Goal: Information Seeking & Learning: Learn about a topic

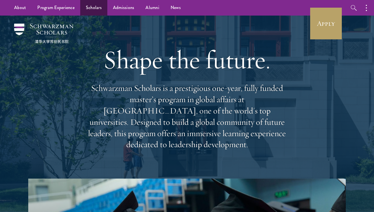
click at [102, 10] on link "Scholars" at bounding box center [93, 8] width 27 height 16
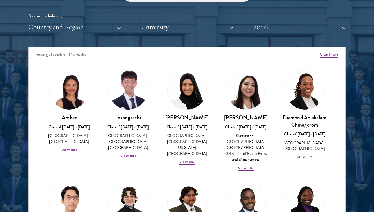
scroll to position [10, 0]
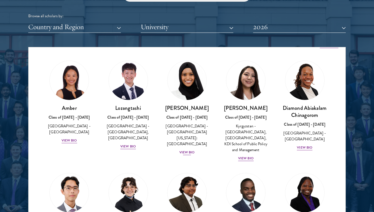
click at [189, 86] on img at bounding box center [187, 80] width 43 height 43
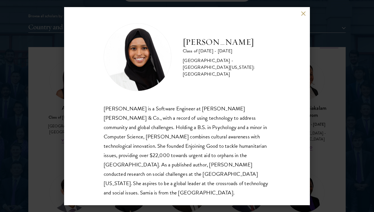
scroll to position [1, 0]
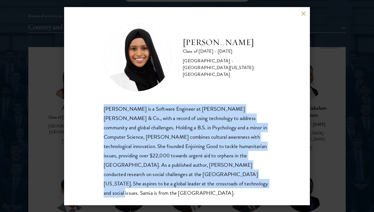
drag, startPoint x: 142, startPoint y: 184, endPoint x: 95, endPoint y: 105, distance: 91.7
click at [95, 105] on div "[PERSON_NAME] Class of [DATE] - [DATE] [GEOGRAPHIC_DATA] - [GEOGRAPHIC_DATA][US…" at bounding box center [187, 106] width 246 height 198
copy div "[PERSON_NAME] is a Software Engineer at [PERSON_NAME] [PERSON_NAME] & Co., with…"
click at [305, 13] on button at bounding box center [303, 13] width 5 height 5
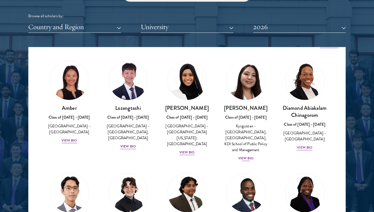
click at [251, 72] on img at bounding box center [245, 80] width 43 height 43
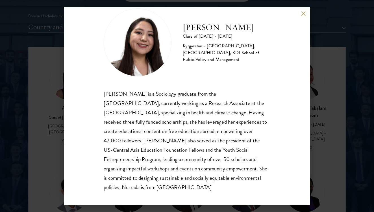
scroll to position [16, 0]
click at [305, 16] on button at bounding box center [303, 13] width 5 height 5
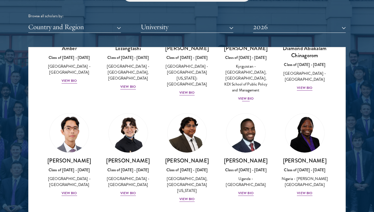
scroll to position [72, 0]
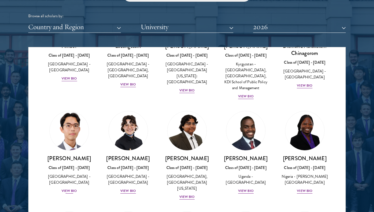
click at [74, 130] on img at bounding box center [69, 130] width 43 height 43
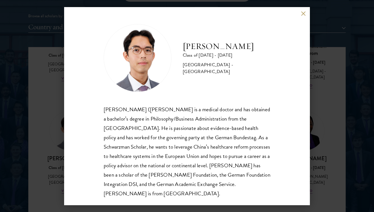
click at [194, 146] on div "[PERSON_NAME] ([PERSON_NAME] is a medical doctor and has obtained a bachelor’s …" at bounding box center [187, 151] width 167 height 93
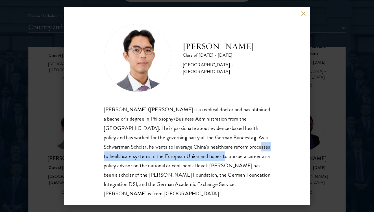
drag, startPoint x: 194, startPoint y: 146, endPoint x: 159, endPoint y: 159, distance: 36.9
click at [159, 159] on div "[PERSON_NAME] ([PERSON_NAME] is a medical doctor and has obtained a bachelor’s …" at bounding box center [187, 151] width 167 height 93
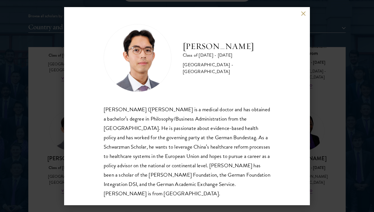
click at [317, 126] on div "[PERSON_NAME] Class of [DATE] - [DATE] [GEOGRAPHIC_DATA] - [GEOGRAPHIC_DATA] [P…" at bounding box center [187, 106] width 374 height 212
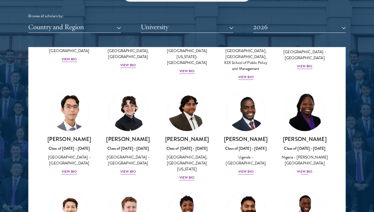
scroll to position [91, 0]
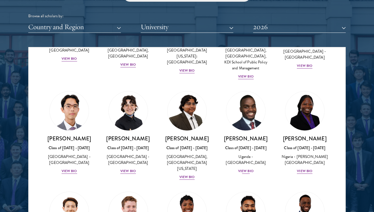
click at [254, 110] on img at bounding box center [245, 110] width 43 height 43
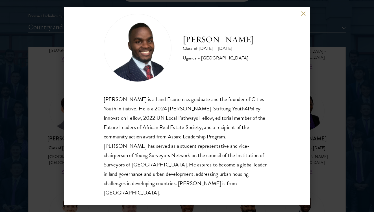
scroll to position [10, 0]
click at [302, 11] on button at bounding box center [303, 13] width 5 height 5
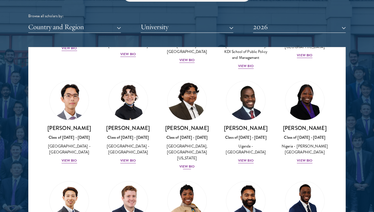
scroll to position [104, 0]
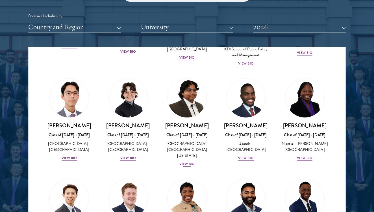
click at [183, 116] on link "[PERSON_NAME] Class of [DATE] - [DATE] [GEOGRAPHIC_DATA] - [GEOGRAPHIC_DATA], […" at bounding box center [186, 122] width 47 height 89
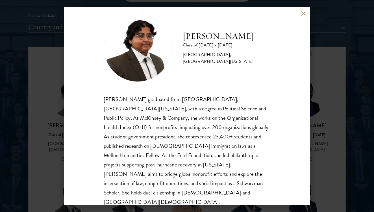
scroll to position [10, 0]
click at [303, 13] on button at bounding box center [303, 13] width 5 height 5
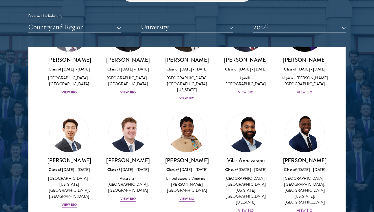
scroll to position [171, 0]
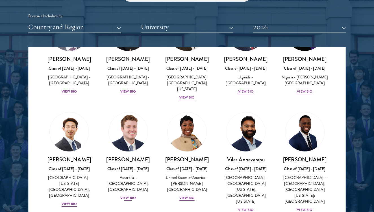
click at [139, 143] on img at bounding box center [128, 131] width 43 height 43
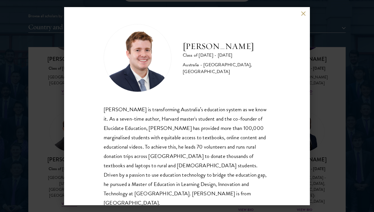
click at [302, 16] on button at bounding box center [303, 13] width 5 height 5
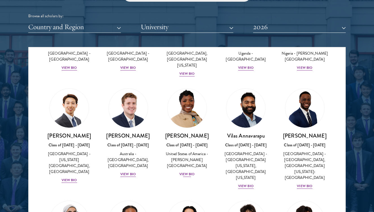
scroll to position [195, 0]
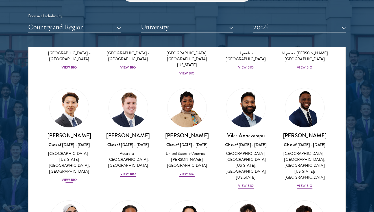
click at [81, 118] on img at bounding box center [69, 107] width 43 height 43
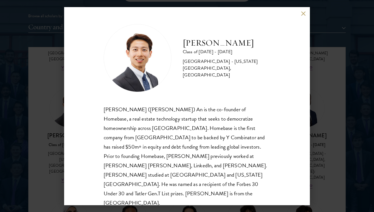
click at [205, 107] on div "[PERSON_NAME] ([PERSON_NAME]) An is the co-founder of Homebase, a real estate t…" at bounding box center [187, 156] width 167 height 103
click at [302, 13] on button at bounding box center [303, 13] width 5 height 5
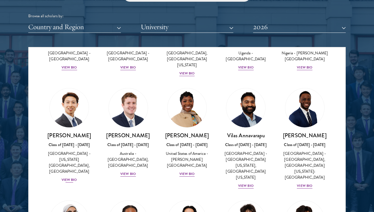
click at [52, 102] on img at bounding box center [69, 107] width 43 height 43
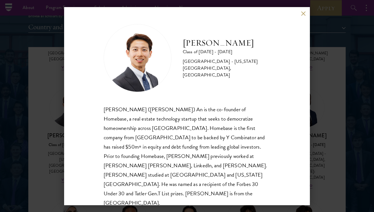
scroll to position [678, 0]
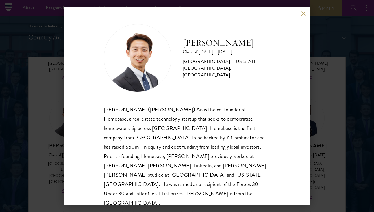
click at [302, 12] on button at bounding box center [303, 13] width 5 height 5
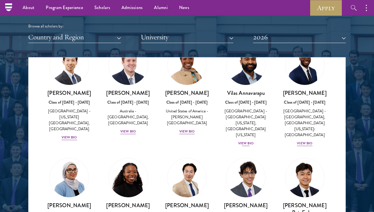
scroll to position [249, 0]
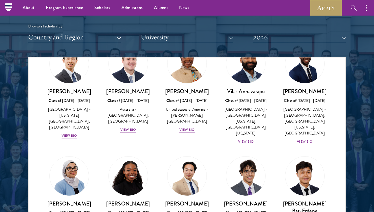
click at [255, 70] on img at bounding box center [245, 63] width 43 height 43
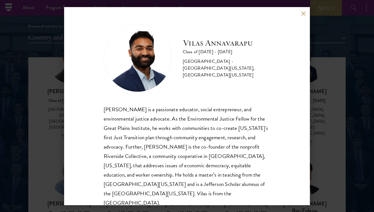
click at [302, 12] on button at bounding box center [303, 13] width 5 height 5
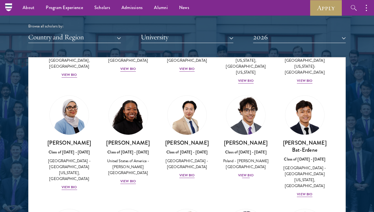
scroll to position [310, 0]
click at [241, 105] on img at bounding box center [245, 114] width 43 height 43
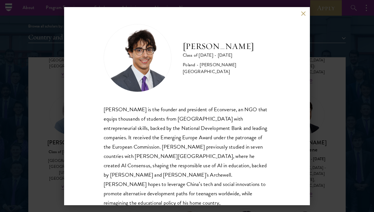
scroll to position [9, 0]
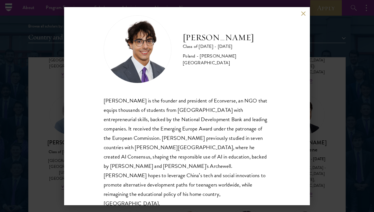
click at [305, 13] on button at bounding box center [303, 13] width 5 height 5
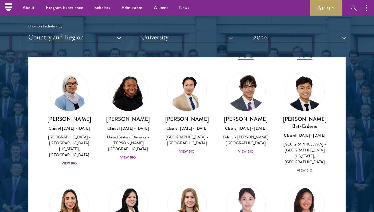
scroll to position [339, 0]
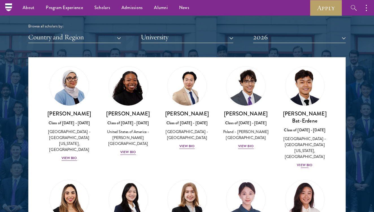
click at [301, 83] on img at bounding box center [305, 85] width 43 height 43
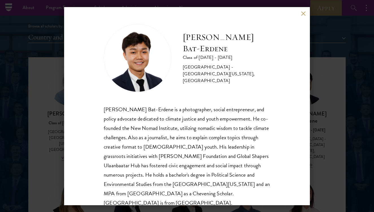
click at [305, 12] on button at bounding box center [303, 13] width 5 height 5
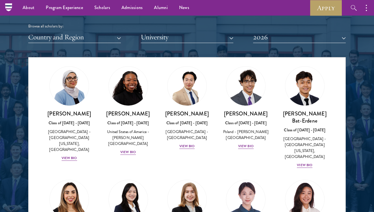
click at [80, 178] on img at bounding box center [69, 199] width 43 height 43
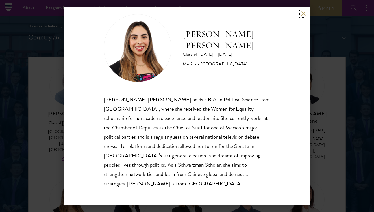
scroll to position [10, 0]
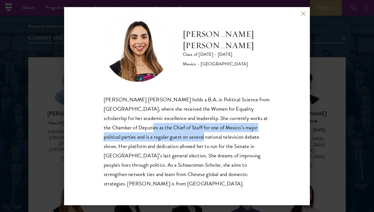
drag, startPoint x: 137, startPoint y: 129, endPoint x: 185, endPoint y: 131, distance: 48.1
click at [185, 131] on div "[PERSON_NAME] [PERSON_NAME] holds a B.A. in Political Science from [GEOGRAPHIC_…" at bounding box center [187, 141] width 167 height 93
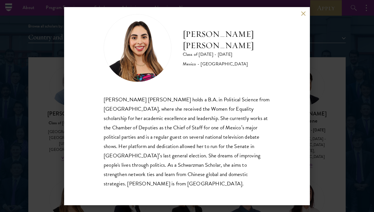
click at [176, 138] on div "[PERSON_NAME] [PERSON_NAME] holds a B.A. in Political Science from [GEOGRAPHIC_…" at bounding box center [187, 141] width 167 height 93
click at [143, 148] on div "[PERSON_NAME] [PERSON_NAME] holds a B.A. in Political Science from [GEOGRAPHIC_…" at bounding box center [187, 141] width 167 height 93
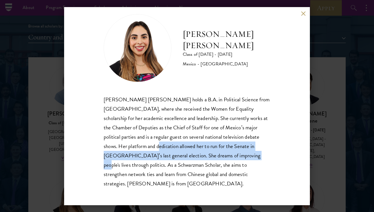
drag, startPoint x: 143, startPoint y: 148, endPoint x: 216, endPoint y: 151, distance: 73.6
click at [216, 151] on div "[PERSON_NAME] [PERSON_NAME] holds a B.A. in Political Science from [GEOGRAPHIC_…" at bounding box center [187, 141] width 167 height 93
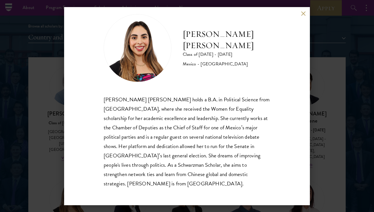
click at [134, 147] on div "[PERSON_NAME] [PERSON_NAME] holds a B.A. in Political Science from [GEOGRAPHIC_…" at bounding box center [187, 141] width 167 height 93
drag, startPoint x: 134, startPoint y: 147, endPoint x: 167, endPoint y: 147, distance: 33.4
click at [168, 147] on div "[PERSON_NAME] [PERSON_NAME] holds a B.A. in Political Science from [GEOGRAPHIC_…" at bounding box center [187, 141] width 167 height 93
click at [167, 147] on div "[PERSON_NAME] [PERSON_NAME] holds a B.A. in Political Science from [GEOGRAPHIC_…" at bounding box center [187, 141] width 167 height 93
click at [303, 16] on button at bounding box center [303, 13] width 5 height 5
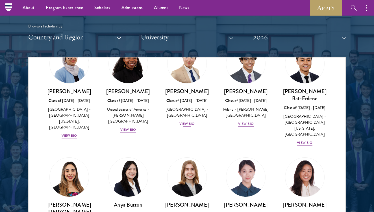
scroll to position [367, 0]
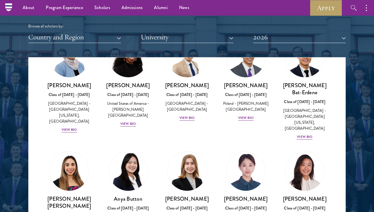
click at [129, 155] on img at bounding box center [128, 171] width 43 height 43
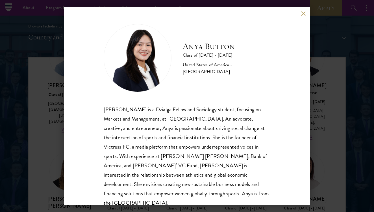
click at [179, 110] on div "[PERSON_NAME] is a Dzialga Fellow and Sociology student, focusing on Markets an…" at bounding box center [187, 156] width 167 height 103
click at [182, 110] on div "[PERSON_NAME] is a Dzialga Fellow and Sociology student, focusing on Markets an…" at bounding box center [187, 156] width 167 height 103
click at [181, 110] on div "[PERSON_NAME] is a Dzialga Fellow and Sociology student, focusing on Markets an…" at bounding box center [187, 156] width 167 height 103
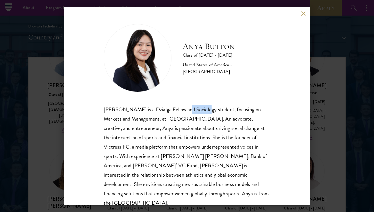
click at [181, 110] on div "[PERSON_NAME] is a Dzialga Fellow and Sociology student, focusing on Markets an…" at bounding box center [187, 156] width 167 height 103
click at [180, 110] on div "[PERSON_NAME] is a Dzialga Fellow and Sociology student, focusing on Markets an…" at bounding box center [187, 156] width 167 height 103
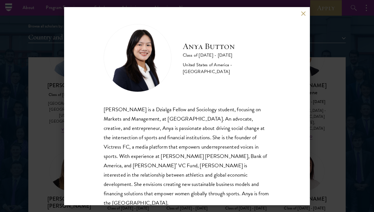
click at [181, 110] on div "[PERSON_NAME] is a Dzialga Fellow and Sociology student, focusing on Markets an…" at bounding box center [187, 156] width 167 height 103
click at [180, 110] on div "[PERSON_NAME] is a Dzialga Fellow and Sociology student, focusing on Markets an…" at bounding box center [187, 156] width 167 height 103
click at [305, 13] on button at bounding box center [303, 13] width 5 height 5
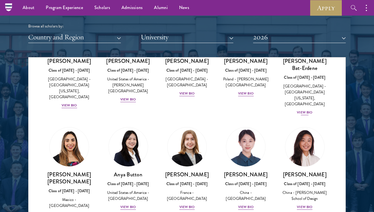
scroll to position [392, 0]
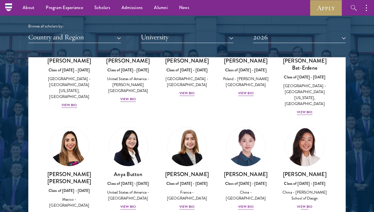
click at [300, 128] on img at bounding box center [305, 146] width 43 height 43
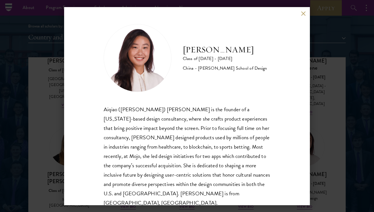
click at [304, 14] on button at bounding box center [303, 13] width 5 height 5
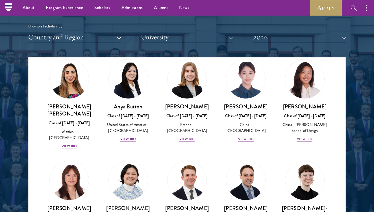
scroll to position [460, 0]
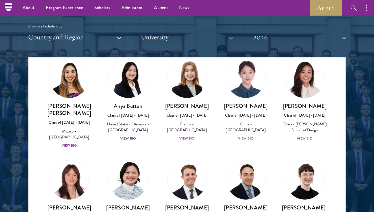
click at [116, 161] on img at bounding box center [128, 179] width 43 height 43
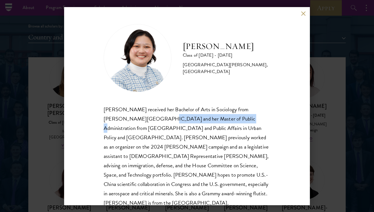
drag, startPoint x: 121, startPoint y: 119, endPoint x: 197, endPoint y: 116, distance: 76.1
click at [197, 117] on div "[PERSON_NAME] received her Bachelor of Arts in Sociology from [PERSON_NAME][GEO…" at bounding box center [187, 156] width 167 height 103
click at [197, 116] on div "[PERSON_NAME] received her Bachelor of Arts in Sociology from [PERSON_NAME][GEO…" at bounding box center [187, 156] width 167 height 103
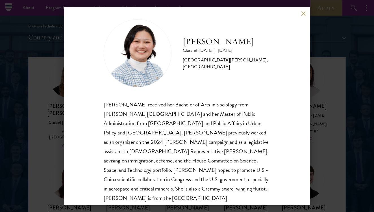
click at [145, 151] on div "[PERSON_NAME] received her Bachelor of Arts in Sociology from [PERSON_NAME][GEO…" at bounding box center [187, 151] width 167 height 103
drag, startPoint x: 145, startPoint y: 151, endPoint x: 204, endPoint y: 152, distance: 59.4
click at [204, 152] on div "[PERSON_NAME] received her Bachelor of Arts in Sociology from [PERSON_NAME][GEO…" at bounding box center [187, 151] width 167 height 103
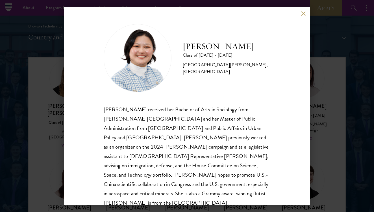
scroll to position [0, 0]
click at [304, 11] on div "[PERSON_NAME] Class of [DATE] - [DATE] [GEOGRAPHIC_DATA] - [PERSON_NAME][GEOGRA…" at bounding box center [187, 106] width 246 height 198
click at [305, 12] on button at bounding box center [303, 13] width 5 height 5
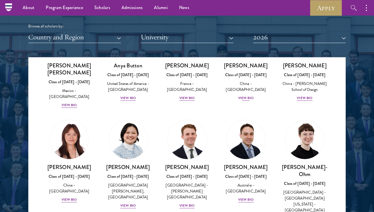
scroll to position [501, 0]
click at [194, 120] on img at bounding box center [187, 139] width 43 height 43
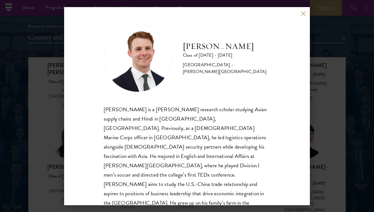
click at [303, 15] on button at bounding box center [303, 13] width 5 height 5
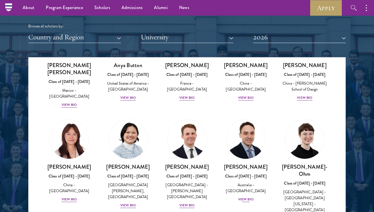
click at [248, 118] on img at bounding box center [245, 139] width 43 height 43
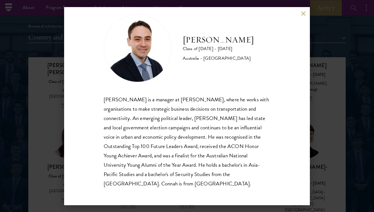
scroll to position [10, 0]
click at [305, 16] on button at bounding box center [303, 13] width 5 height 5
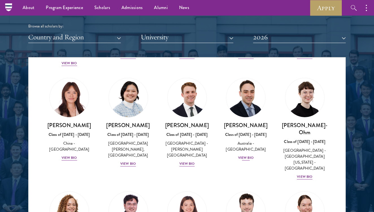
scroll to position [543, 0]
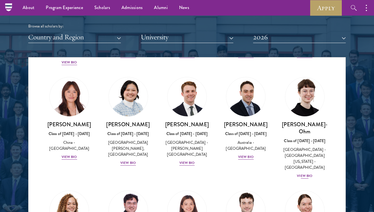
click at [301, 79] on img at bounding box center [305, 96] width 43 height 43
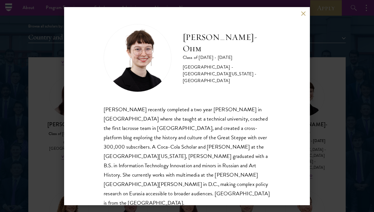
click at [301, 14] on div "[PERSON_NAME]-Ohm Class of [DATE] - [DATE] [GEOGRAPHIC_DATA] - [GEOGRAPHIC_DATA…" at bounding box center [187, 106] width 246 height 198
click at [308, 14] on div "[PERSON_NAME]-Ohm Class of [DATE] - [DATE] [GEOGRAPHIC_DATA] - [GEOGRAPHIC_DATA…" at bounding box center [187, 106] width 246 height 198
click at [306, 14] on div "[PERSON_NAME]-Ohm Class of [DATE] - [DATE] [GEOGRAPHIC_DATA] - [GEOGRAPHIC_DATA…" at bounding box center [187, 106] width 246 height 198
click at [303, 14] on button at bounding box center [303, 13] width 5 height 5
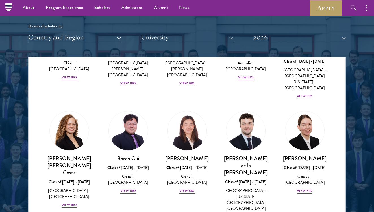
scroll to position [623, 0]
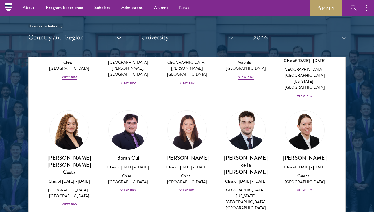
click at [256, 110] on img at bounding box center [245, 130] width 43 height 43
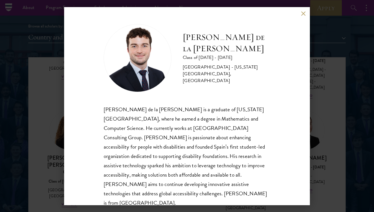
click at [305, 14] on button at bounding box center [303, 13] width 5 height 5
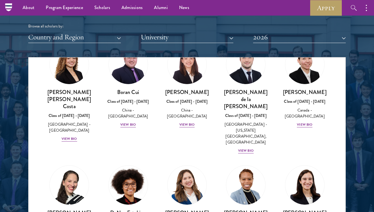
scroll to position [689, 0]
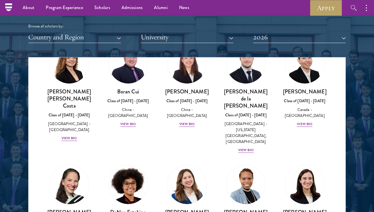
click at [79, 163] on img at bounding box center [69, 184] width 43 height 43
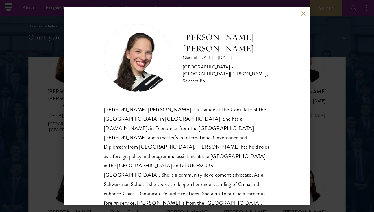
click at [304, 10] on div "[PERSON_NAME] [PERSON_NAME] Class of [DATE] - [DATE] [GEOGRAPHIC_DATA] - [GEOGR…" at bounding box center [187, 106] width 246 height 198
click at [304, 11] on button at bounding box center [303, 13] width 5 height 5
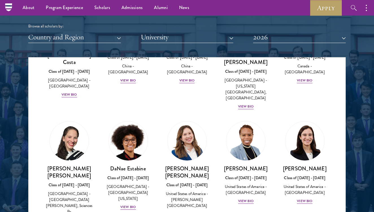
scroll to position [788, 0]
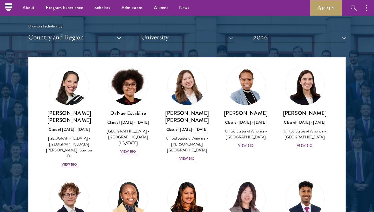
click at [85, 177] on img at bounding box center [69, 198] width 43 height 43
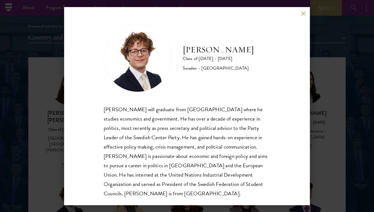
click at [300, 17] on div "[PERSON_NAME] Class of [DATE] - [DATE] [GEOGRAPHIC_DATA] - [GEOGRAPHIC_DATA] [P…" at bounding box center [187, 106] width 246 height 198
click at [302, 15] on button at bounding box center [303, 13] width 5 height 5
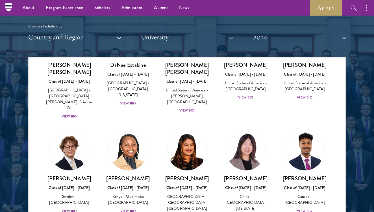
scroll to position [841, 0]
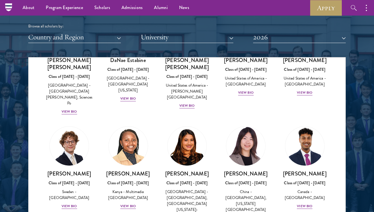
click at [254, 124] on img at bounding box center [245, 145] width 43 height 43
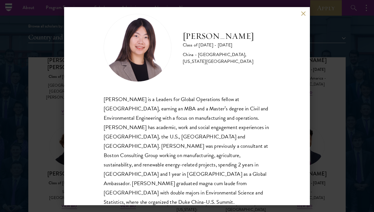
scroll to position [10, 0]
click at [170, 116] on div "[PERSON_NAME] is a Leaders for Global Operations fellow at [GEOGRAPHIC_DATA], e…" at bounding box center [187, 160] width 167 height 131
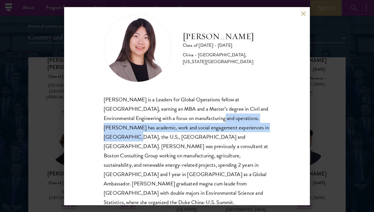
drag, startPoint x: 170, startPoint y: 116, endPoint x: 244, endPoint y: 129, distance: 74.7
click at [244, 129] on div "[PERSON_NAME] is a Leaders for Global Operations fellow at [GEOGRAPHIC_DATA], e…" at bounding box center [187, 160] width 167 height 131
copy div "[PERSON_NAME] has academic, work and social engagement experiences in [GEOGRAPH…"
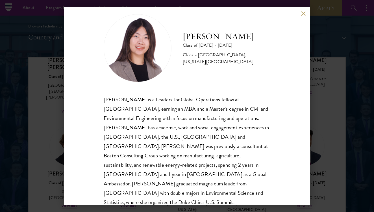
click at [305, 14] on button at bounding box center [303, 13] width 5 height 5
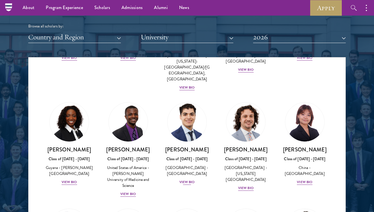
scroll to position [990, 0]
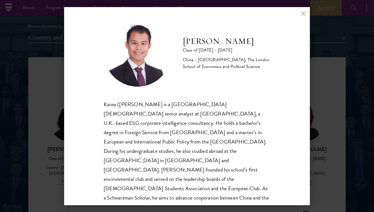
scroll to position [7, 0]
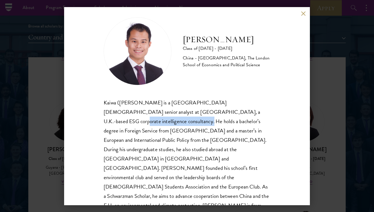
drag, startPoint x: 204, startPoint y: 112, endPoint x: 282, endPoint y: 113, distance: 78.0
click at [282, 113] on div "[PERSON_NAME] Class of [DATE] - [DATE] [GEOGRAPHIC_DATA] - [GEOGRAPHIC_DATA], T…" at bounding box center [187, 106] width 246 height 198
copy div "He holds a bachelor’s degree in"
click at [189, 124] on div "Kaiwa ([PERSON_NAME] is a [GEOGRAPHIC_DATA][DEMOGRAPHIC_DATA] senior analyst at…" at bounding box center [187, 159] width 167 height 122
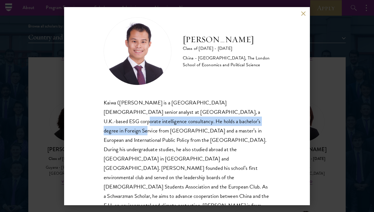
drag, startPoint x: 189, startPoint y: 124, endPoint x: 206, endPoint y: 109, distance: 21.8
click at [206, 109] on div "Kaiwa ([PERSON_NAME] is a [GEOGRAPHIC_DATA][DEMOGRAPHIC_DATA] senior analyst at…" at bounding box center [187, 159] width 167 height 122
copy div "He holds a bachelor’s degree in Foreign Service from [GEOGRAPHIC_DATA]"
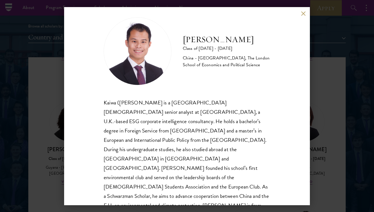
click at [121, 170] on div "Kaiwa ([PERSON_NAME] is a [GEOGRAPHIC_DATA][DEMOGRAPHIC_DATA] senior analyst at…" at bounding box center [187, 159] width 167 height 122
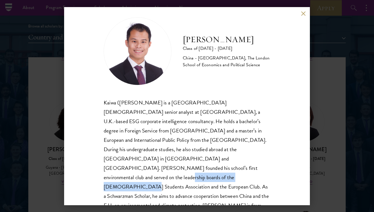
drag, startPoint x: 121, startPoint y: 170, endPoint x: 183, endPoint y: 170, distance: 62.5
click at [183, 170] on div "Kaiwa ([PERSON_NAME] is a [GEOGRAPHIC_DATA][DEMOGRAPHIC_DATA] senior analyst at…" at bounding box center [187, 159] width 167 height 122
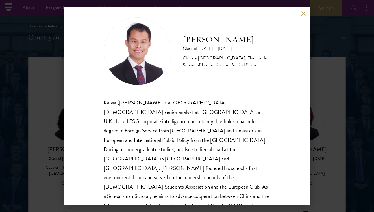
click at [183, 170] on div "Kaiwa ([PERSON_NAME] is a [GEOGRAPHIC_DATA][DEMOGRAPHIC_DATA] senior analyst at…" at bounding box center [187, 159] width 167 height 122
click at [184, 170] on div "Kaiwa ([PERSON_NAME] is a [GEOGRAPHIC_DATA][DEMOGRAPHIC_DATA] senior analyst at…" at bounding box center [187, 159] width 167 height 122
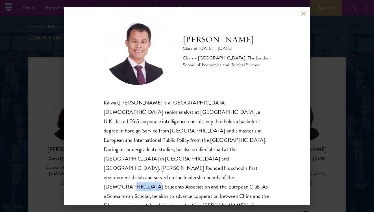
click at [184, 170] on div "Kaiwa ([PERSON_NAME] is a [GEOGRAPHIC_DATA][DEMOGRAPHIC_DATA] senior analyst at…" at bounding box center [187, 159] width 167 height 122
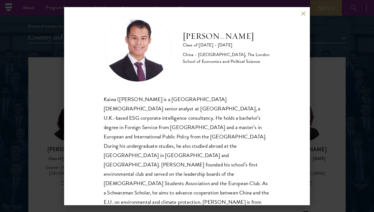
scroll to position [10, 0]
click at [303, 12] on button at bounding box center [303, 13] width 5 height 5
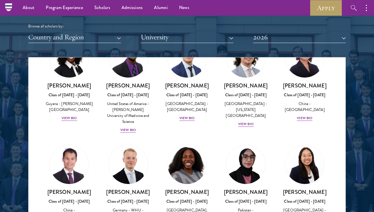
scroll to position [1055, 0]
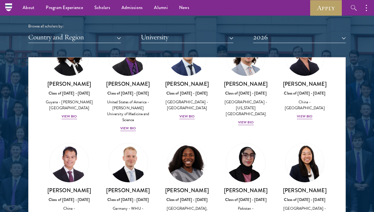
click at [204, 141] on img at bounding box center [187, 162] width 43 height 43
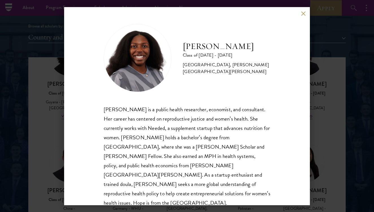
click at [143, 129] on div "[PERSON_NAME] is a public health researcher, economist, and consultant. Her car…" at bounding box center [187, 156] width 167 height 103
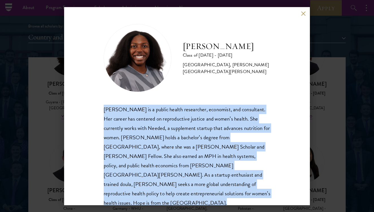
click at [143, 129] on div "[PERSON_NAME] is a public health researcher, economist, and consultant. Her car…" at bounding box center [187, 156] width 167 height 103
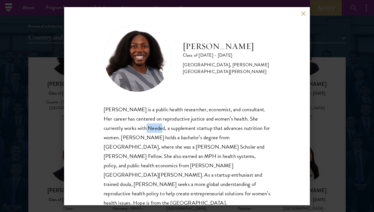
click at [143, 129] on div "[PERSON_NAME] is a public health researcher, economist, and consultant. Her car…" at bounding box center [187, 156] width 167 height 103
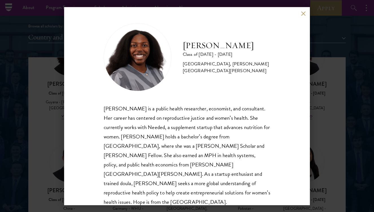
scroll to position [1, 0]
drag, startPoint x: 126, startPoint y: 154, endPoint x: 171, endPoint y: 154, distance: 45.5
click at [171, 154] on div "[PERSON_NAME] is a public health researcher, economist, and consultant. Her car…" at bounding box center [187, 155] width 167 height 103
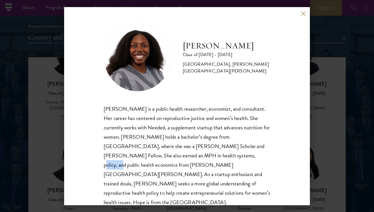
click at [305, 15] on button at bounding box center [303, 13] width 5 height 5
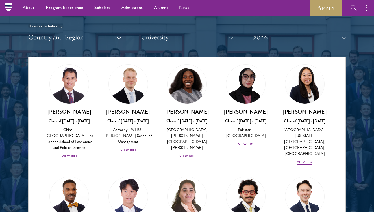
scroll to position [1137, 0]
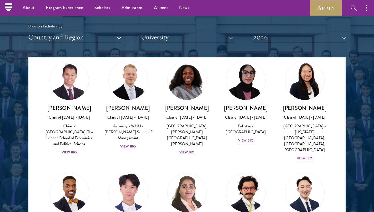
click at [124, 171] on img at bounding box center [128, 192] width 43 height 43
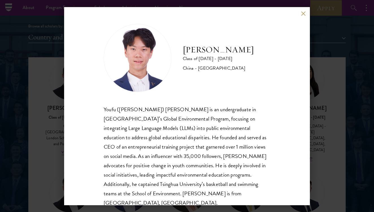
click at [304, 15] on button at bounding box center [303, 13] width 5 height 5
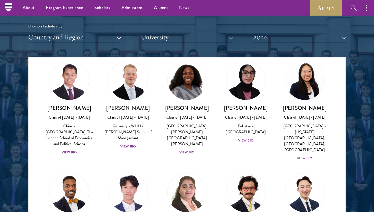
click at [322, 33] on button "2026" at bounding box center [299, 37] width 93 height 12
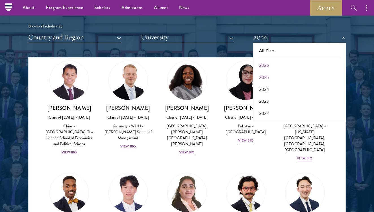
click at [271, 76] on button "2025" at bounding box center [299, 78] width 89 height 12
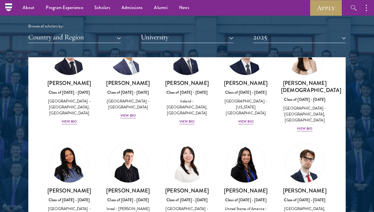
scroll to position [1096, 0]
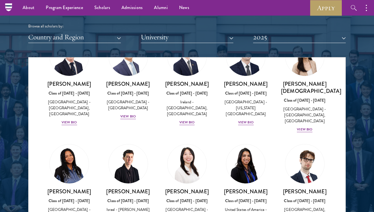
click at [181, 142] on img at bounding box center [187, 163] width 43 height 43
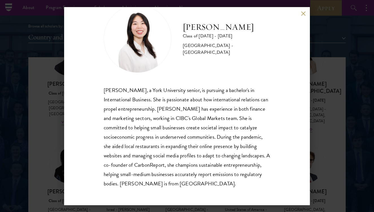
scroll to position [19, 0]
click at [301, 13] on button at bounding box center [303, 13] width 5 height 5
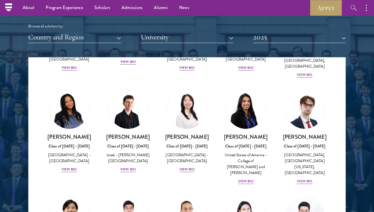
scroll to position [1152, 0]
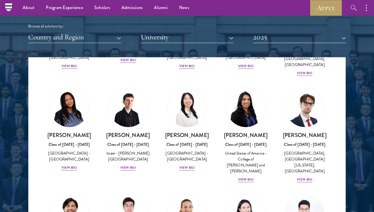
click at [133, 192] on img at bounding box center [128, 213] width 43 height 43
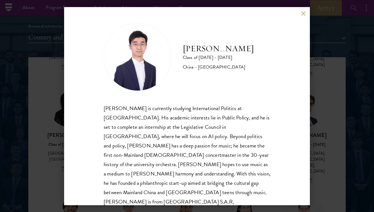
scroll to position [1, 0]
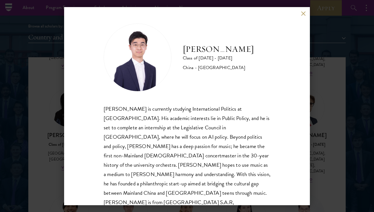
click at [299, 14] on div "[PERSON_NAME] Class of [DATE] - [DATE] [GEOGRAPHIC_DATA] - [GEOGRAPHIC_DATA] [P…" at bounding box center [187, 106] width 246 height 198
click at [302, 14] on button at bounding box center [303, 13] width 5 height 5
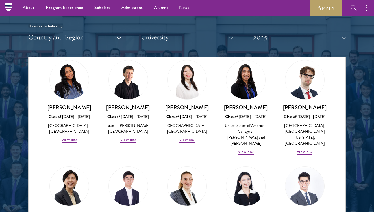
scroll to position [1181, 0]
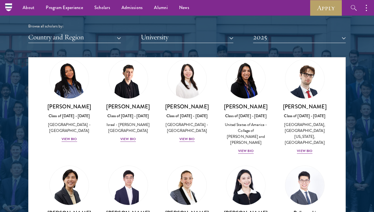
click at [243, 164] on img at bounding box center [245, 185] width 43 height 43
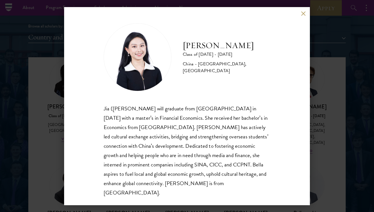
scroll to position [1, 0]
click at [304, 12] on button at bounding box center [303, 13] width 5 height 5
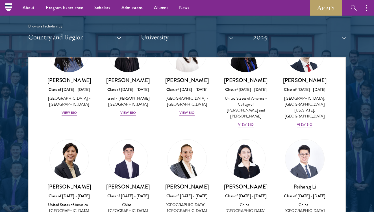
scroll to position [1215, 0]
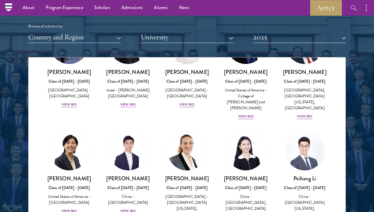
click at [193, 129] on img at bounding box center [187, 150] width 43 height 43
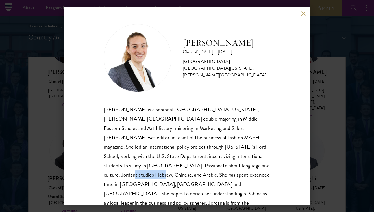
drag, startPoint x: 202, startPoint y: 164, endPoint x: 232, endPoint y: 161, distance: 30.9
click at [232, 161] on div "[PERSON_NAME] is a senior at [GEOGRAPHIC_DATA][US_STATE], [PERSON_NAME][GEOGRAP…" at bounding box center [187, 161] width 167 height 112
click at [233, 161] on div "[PERSON_NAME] is a senior at [GEOGRAPHIC_DATA][US_STATE], [PERSON_NAME][GEOGRAP…" at bounding box center [187, 161] width 167 height 112
click at [297, 13] on div "[PERSON_NAME] Class of [DATE] - [DATE] [GEOGRAPHIC_DATA] - [GEOGRAPHIC_DATA][US…" at bounding box center [187, 106] width 246 height 198
click at [299, 12] on div "[PERSON_NAME] Class of [DATE] - [DATE] [GEOGRAPHIC_DATA] - [GEOGRAPHIC_DATA][US…" at bounding box center [187, 106] width 246 height 198
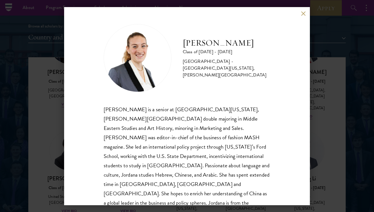
click at [303, 12] on button at bounding box center [303, 13] width 5 height 5
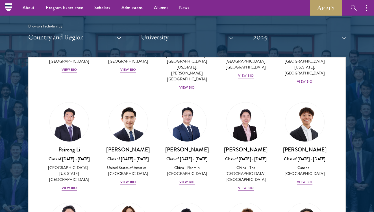
scroll to position [1360, 0]
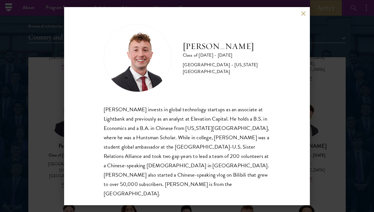
click at [302, 16] on button at bounding box center [303, 13] width 5 height 5
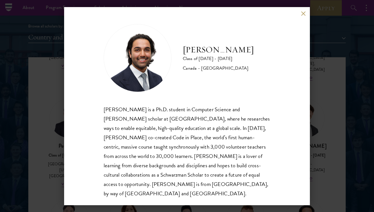
click at [302, 13] on button at bounding box center [303, 13] width 5 height 5
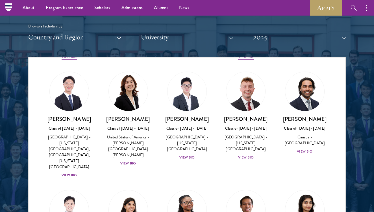
scroll to position [1489, 0]
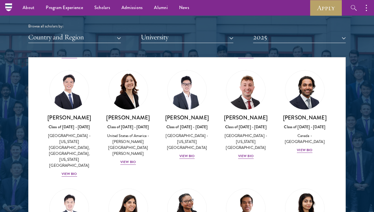
click at [121, 187] on img at bounding box center [128, 208] width 43 height 43
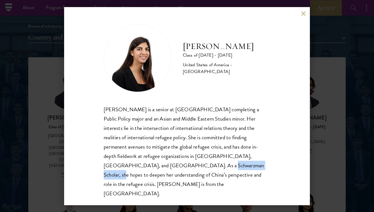
drag, startPoint x: 119, startPoint y: 170, endPoint x: 168, endPoint y: 170, distance: 48.3
click at [168, 170] on div "[PERSON_NAME] is a senior at [GEOGRAPHIC_DATA] completing a Public Policy major…" at bounding box center [187, 151] width 167 height 93
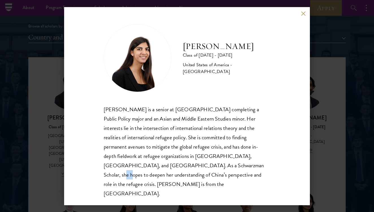
click at [168, 170] on div "[PERSON_NAME] is a senior at [GEOGRAPHIC_DATA] completing a Public Policy major…" at bounding box center [187, 151] width 167 height 93
click at [304, 16] on button at bounding box center [303, 13] width 5 height 5
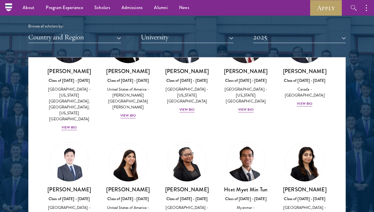
scroll to position [1539, 0]
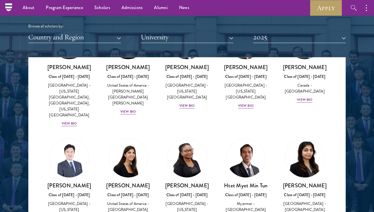
click at [315, 136] on img at bounding box center [305, 157] width 43 height 43
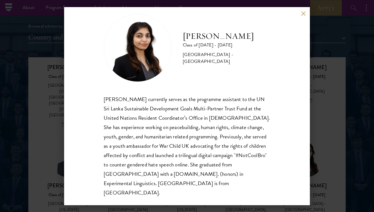
scroll to position [10, 0]
click at [304, 11] on div "[PERSON_NAME] Class of [DATE] - [DATE] [GEOGRAPHIC_DATA] - [GEOGRAPHIC_DATA] [G…" at bounding box center [187, 106] width 246 height 198
click at [304, 12] on button at bounding box center [303, 13] width 5 height 5
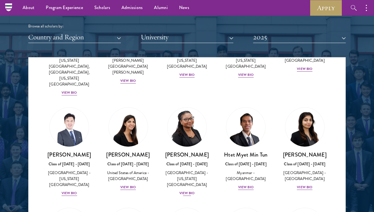
scroll to position [1581, 0]
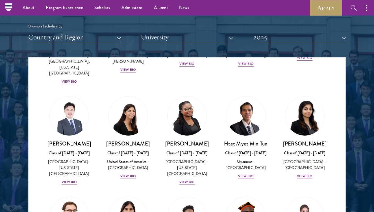
click at [142, 195] on img at bounding box center [128, 216] width 43 height 43
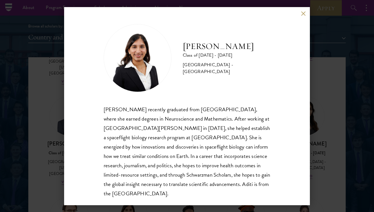
click at [301, 16] on div "[PERSON_NAME] Class of [DATE] - [DATE] [GEOGRAPHIC_DATA] - [GEOGRAPHIC_DATA] [P…" at bounding box center [187, 106] width 246 height 198
click at [296, 8] on div "[PERSON_NAME] Class of [DATE] - [DATE] [GEOGRAPHIC_DATA] - [GEOGRAPHIC_DATA] [P…" at bounding box center [187, 106] width 246 height 198
click at [303, 13] on button at bounding box center [303, 13] width 5 height 5
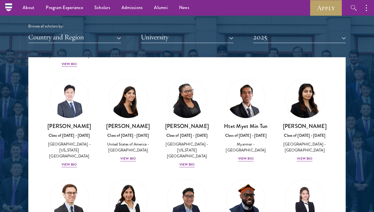
scroll to position [1599, 0]
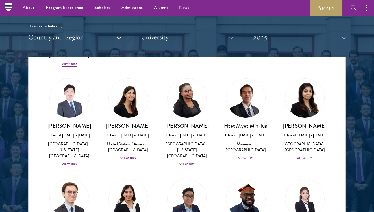
click at [64, 177] on img at bounding box center [69, 198] width 43 height 43
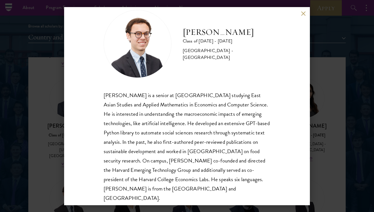
scroll to position [14, 0]
click at [302, 14] on button at bounding box center [303, 13] width 5 height 5
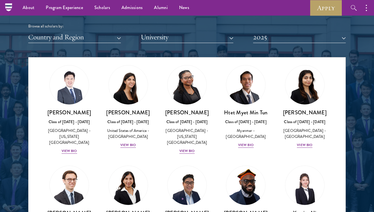
scroll to position [1613, 0]
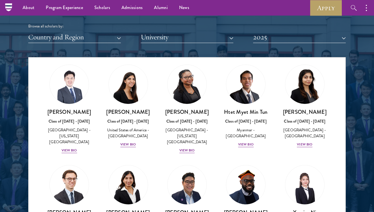
click at [183, 163] on img at bounding box center [187, 184] width 43 height 43
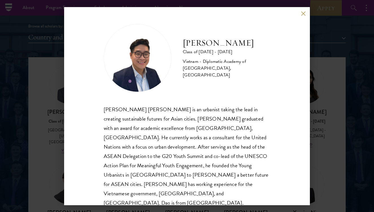
click at [301, 12] on div "[PERSON_NAME] Class of [DATE] - [DATE] Vietnam - Diplomatic Academy of [GEOGRAP…" at bounding box center [187, 106] width 246 height 198
click at [305, 16] on button at bounding box center [303, 13] width 5 height 5
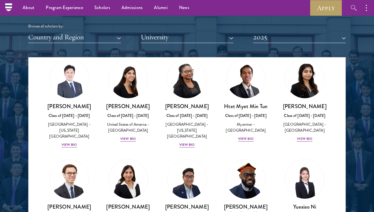
scroll to position [1696, 0]
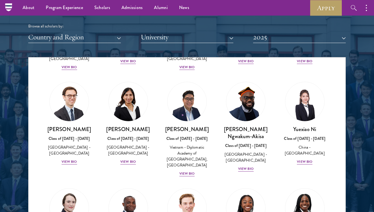
click at [180, 186] on img at bounding box center [187, 207] width 43 height 43
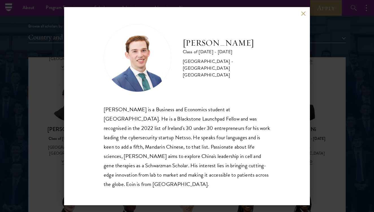
click at [308, 10] on div "[PERSON_NAME] Class of [DATE] - [DATE] [GEOGRAPHIC_DATA] - [GEOGRAPHIC_DATA] [G…" at bounding box center [187, 106] width 246 height 198
click at [306, 9] on div "[PERSON_NAME] Class of [DATE] - [DATE] [GEOGRAPHIC_DATA] - [GEOGRAPHIC_DATA] [G…" at bounding box center [187, 106] width 246 height 198
click at [306, 12] on button at bounding box center [303, 13] width 5 height 5
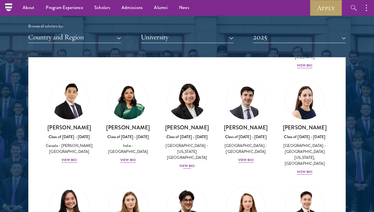
scroll to position [2126, 0]
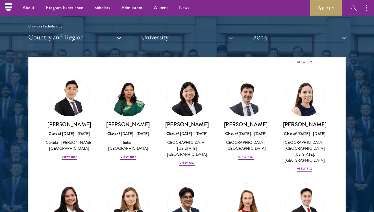
click at [137, 182] on img at bounding box center [128, 203] width 43 height 43
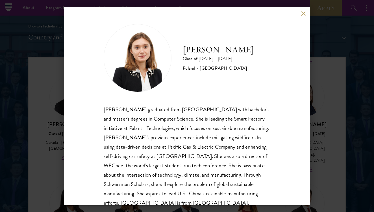
scroll to position [10, 0]
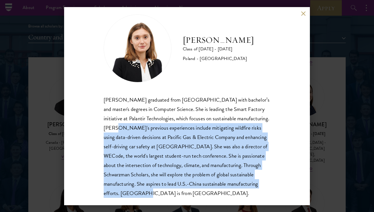
drag, startPoint x: 270, startPoint y: 183, endPoint x: 137, endPoint y: 129, distance: 143.4
click at [137, 129] on div "[PERSON_NAME] graduated from [GEOGRAPHIC_DATA] with bachelor’s and master's deg…" at bounding box center [187, 146] width 167 height 103
copy div "[PERSON_NAME]'s previous experiences include mitigating wildfire risks using da…"
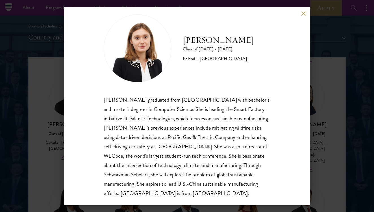
click at [305, 14] on button at bounding box center [303, 13] width 5 height 5
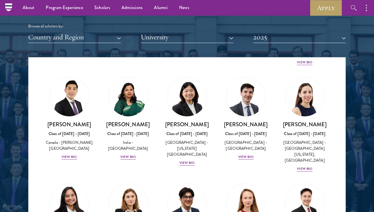
click at [258, 182] on img at bounding box center [245, 203] width 43 height 43
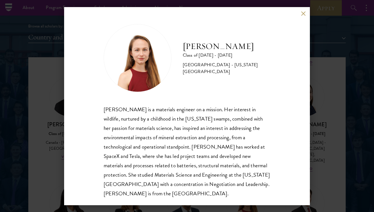
click at [300, 14] on div "[PERSON_NAME] Class of [DATE] - [DATE] [GEOGRAPHIC_DATA] - [US_STATE][GEOGRAPHI…" at bounding box center [187, 106] width 246 height 198
click at [306, 12] on div "[PERSON_NAME] Class of [DATE] - [DATE] [GEOGRAPHIC_DATA] - [US_STATE][GEOGRAPHI…" at bounding box center [187, 106] width 246 height 198
click at [306, 15] on button at bounding box center [303, 13] width 5 height 5
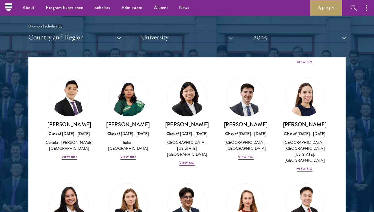
click at [310, 182] on img at bounding box center [305, 203] width 43 height 43
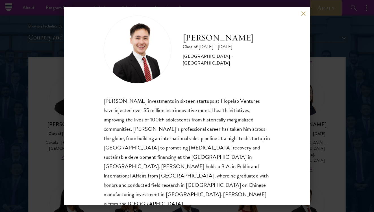
scroll to position [10, 0]
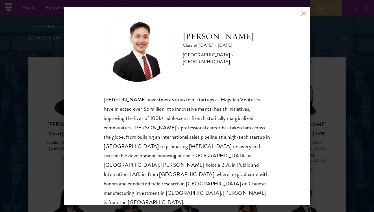
click at [297, 7] on div "[PERSON_NAME] Class of [DATE] - [DATE] [GEOGRAPHIC_DATA] - [GEOGRAPHIC_DATA] [P…" at bounding box center [187, 106] width 374 height 212
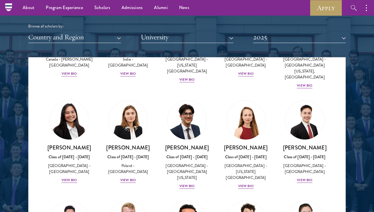
scroll to position [2210, 0]
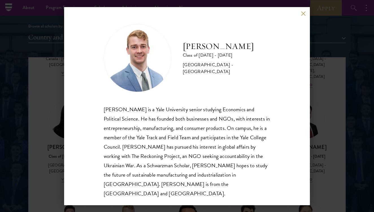
click at [303, 14] on button at bounding box center [303, 13] width 5 height 5
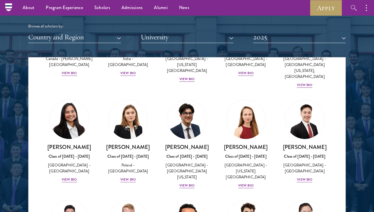
scroll to position [2248, 0]
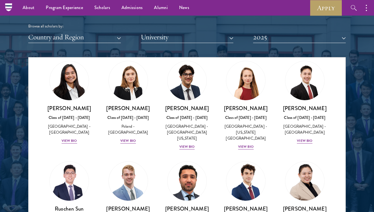
click at [78, 159] on img at bounding box center [69, 180] width 43 height 43
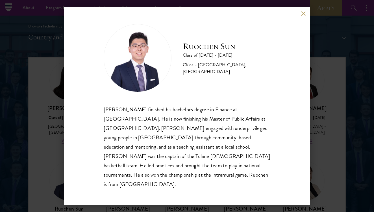
click at [306, 23] on div "Ruochen Sun Class of [DATE] - [DATE] [GEOGRAPHIC_DATA] - [GEOGRAPHIC_DATA], [GE…" at bounding box center [187, 106] width 246 height 198
click at [305, 16] on button at bounding box center [303, 13] width 5 height 5
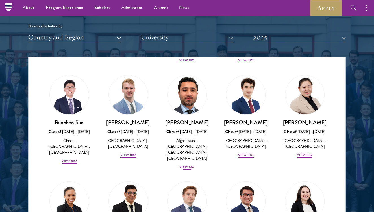
scroll to position [2335, 0]
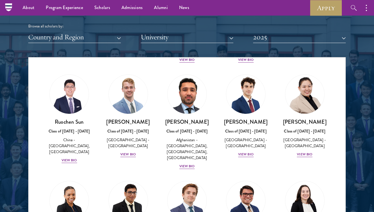
click at [191, 179] on img at bounding box center [187, 200] width 43 height 43
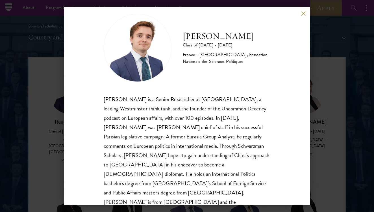
scroll to position [10, 0]
click at [305, 14] on button at bounding box center [303, 13] width 5 height 5
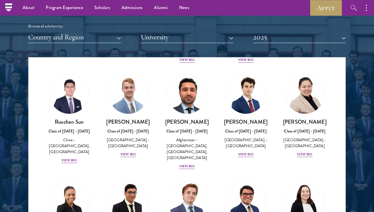
click at [205, 179] on img at bounding box center [187, 200] width 43 height 43
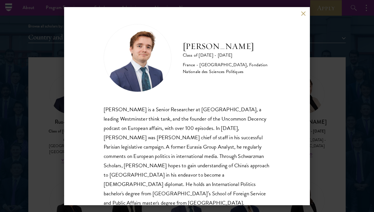
click at [305, 15] on button at bounding box center [303, 13] width 5 height 5
